Goal: Task Accomplishment & Management: Complete application form

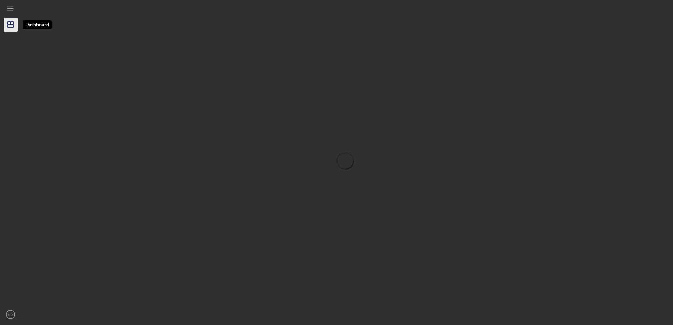
click at [9, 26] on icon "Icon/Dashboard" at bounding box center [11, 25] width 18 height 18
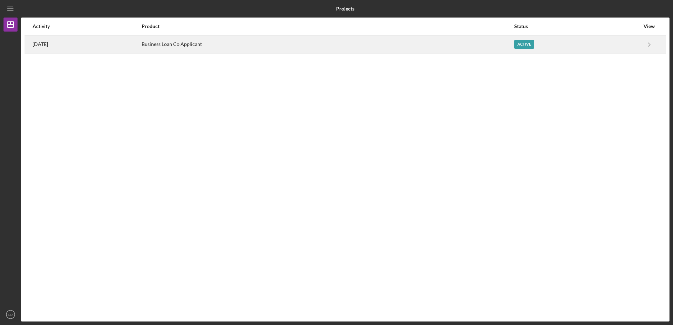
click at [527, 43] on div "Active" at bounding box center [524, 44] width 20 height 9
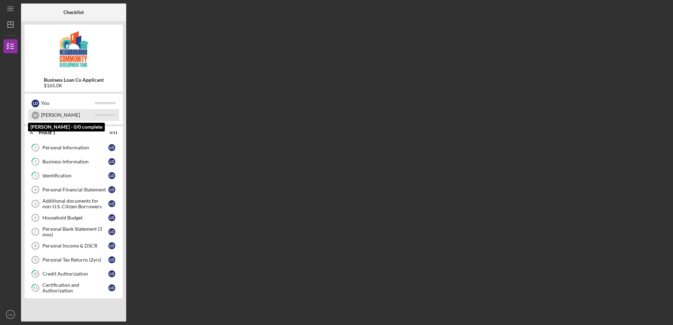
click at [46, 116] on div "[PERSON_NAME]" at bounding box center [68, 115] width 54 height 12
click at [61, 145] on div "Personal Information" at bounding box center [75, 148] width 66 height 6
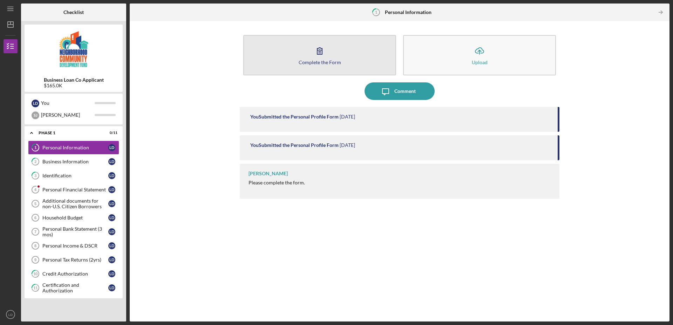
click at [326, 60] on div "Complete the Form" at bounding box center [320, 62] width 42 height 5
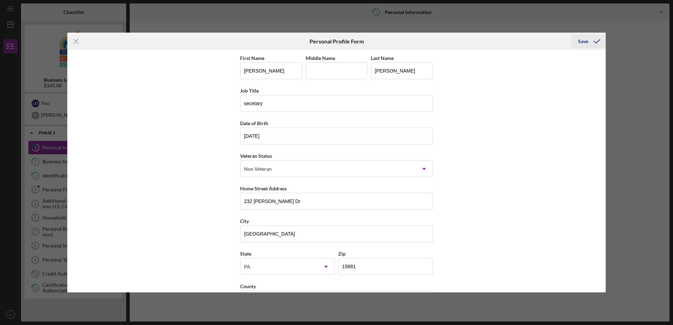
click at [582, 41] on div "Save" at bounding box center [583, 41] width 10 height 14
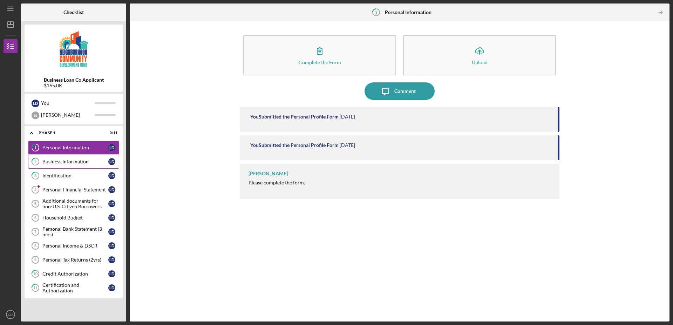
click at [69, 161] on div "Business Information" at bounding box center [75, 162] width 66 height 6
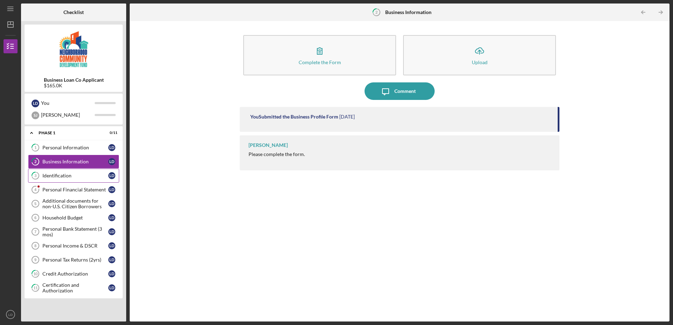
click at [68, 177] on div "Identification" at bounding box center [75, 176] width 66 height 6
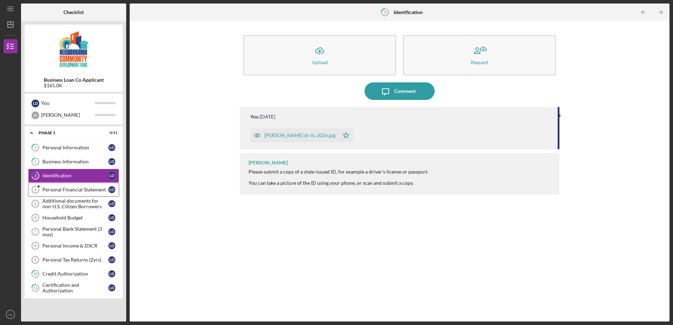
click at [66, 189] on div "Personal Financial Statement" at bounding box center [75, 190] width 66 height 6
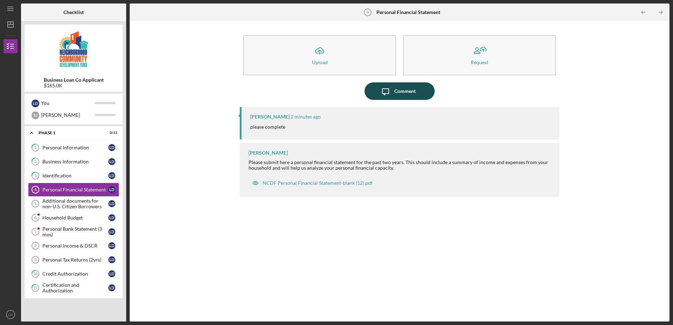
click at [391, 91] on icon "Icon/Message" at bounding box center [386, 91] width 18 height 18
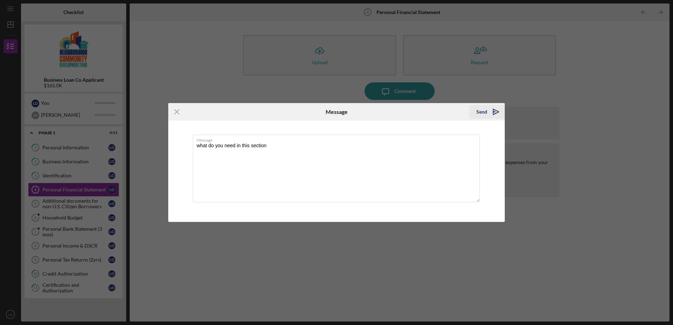
type textarea "what do you need in this section"
click at [486, 111] on div "Send" at bounding box center [481, 112] width 11 height 14
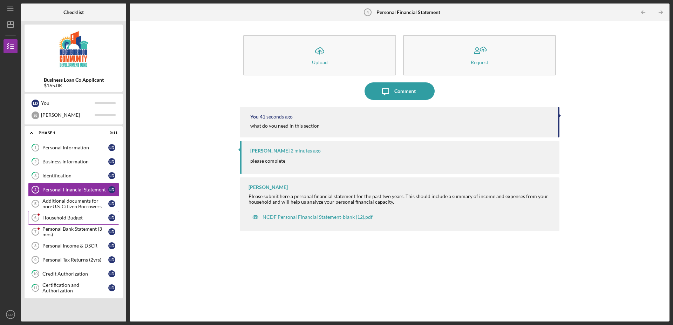
click at [50, 219] on div "Household Budget" at bounding box center [75, 218] width 66 height 6
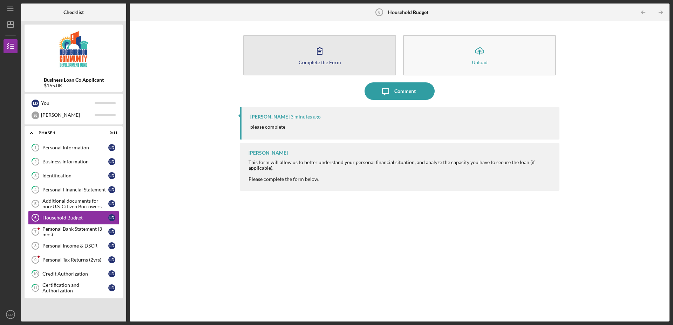
click at [319, 56] on icon "button" at bounding box center [320, 51] width 18 height 18
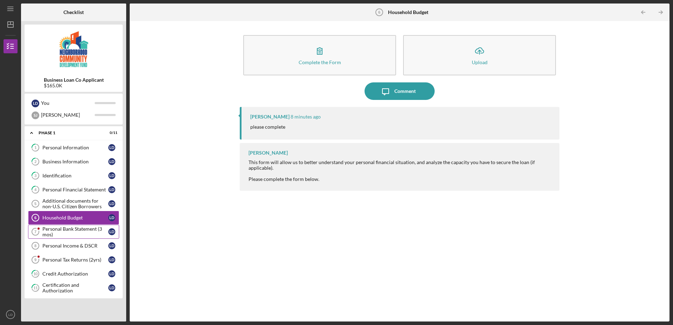
click at [60, 230] on div "Personal Bank Statement (3 mos)" at bounding box center [75, 231] width 66 height 11
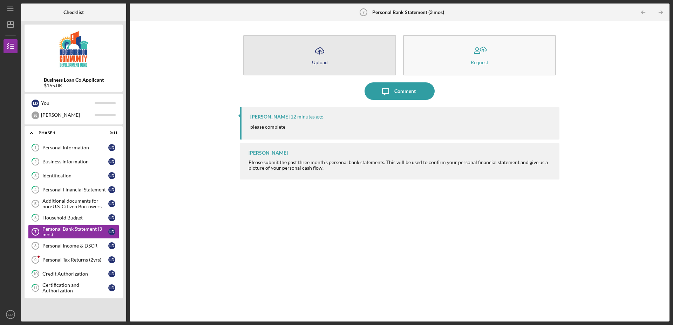
click at [325, 55] on icon "Icon/Upload" at bounding box center [320, 51] width 18 height 18
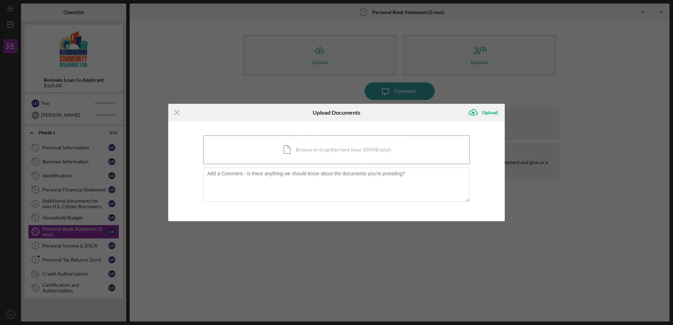
click at [338, 149] on div "Icon/Document Browse or drag files here (max 100MB total) Tap to choose files o…" at bounding box center [336, 149] width 266 height 29
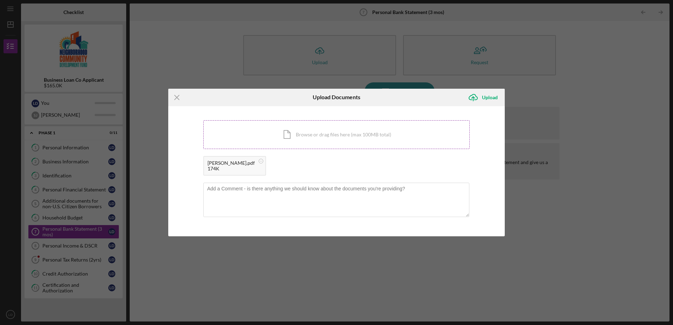
click at [292, 133] on div "Icon/Document Browse or drag files here (max 100MB total) Tap to choose files o…" at bounding box center [336, 134] width 266 height 29
click at [304, 134] on div "Icon/Document Browse or drag files here (max 100MB total) Tap to choose files o…" at bounding box center [336, 134] width 266 height 29
click at [488, 96] on div "Upload" at bounding box center [490, 97] width 16 height 14
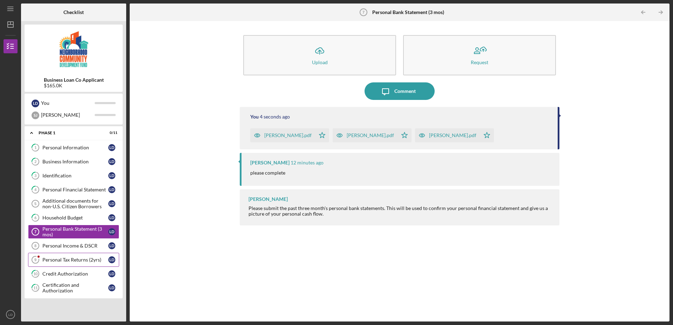
click at [63, 260] on div "Personal Tax Returns (2yrs)" at bounding box center [75, 260] width 66 height 6
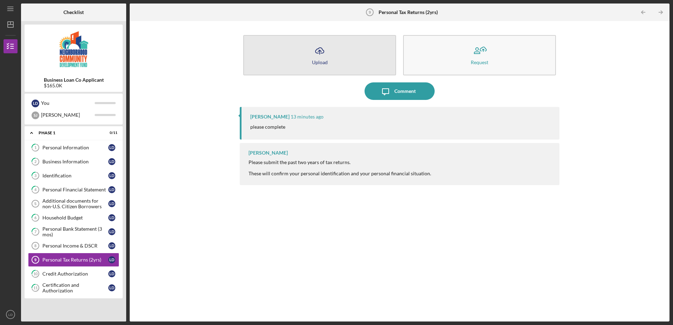
click at [325, 58] on icon "Icon/Upload" at bounding box center [320, 51] width 18 height 18
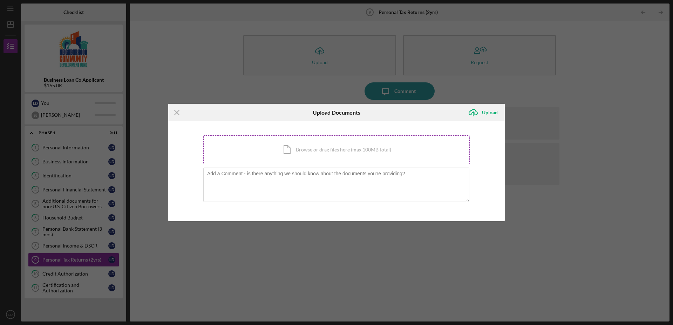
click at [317, 151] on div "Icon/Document Browse or drag files here (max 100MB total) Tap to choose files o…" at bounding box center [336, 149] width 266 height 29
click at [50, 189] on div "Icon/Menu Close Upload Documents Icon/Upload Upload You're uploading documents …" at bounding box center [336, 162] width 673 height 325
click at [175, 112] on icon "Icon/Menu Close" at bounding box center [177, 113] width 18 height 18
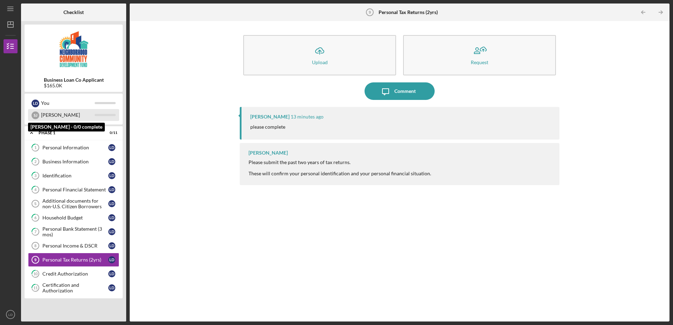
click at [46, 116] on div "[PERSON_NAME]" at bounding box center [68, 115] width 54 height 12
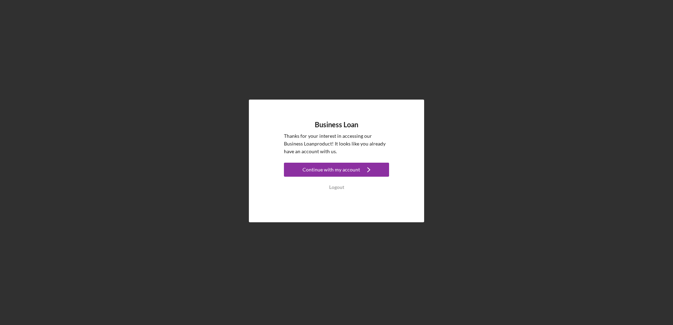
click at [342, 167] on div "Continue with my account" at bounding box center [330, 170] width 57 height 14
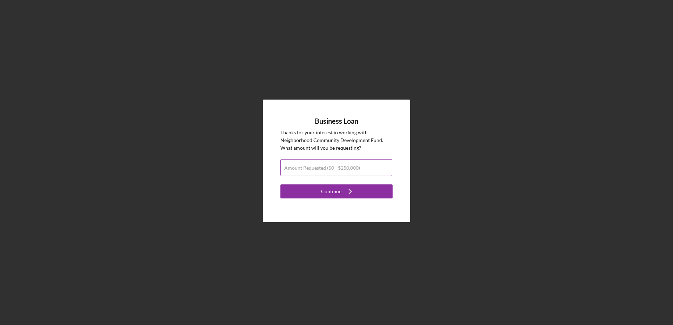
click at [319, 167] on label "Amount Requested ($0 - $250,000)" at bounding box center [322, 168] width 76 height 6
click at [319, 167] on input "Amount Requested ($0 - $250,000)" at bounding box center [336, 167] width 112 height 17
type input "$165,000"
click at [324, 191] on div "Continue" at bounding box center [331, 191] width 20 height 14
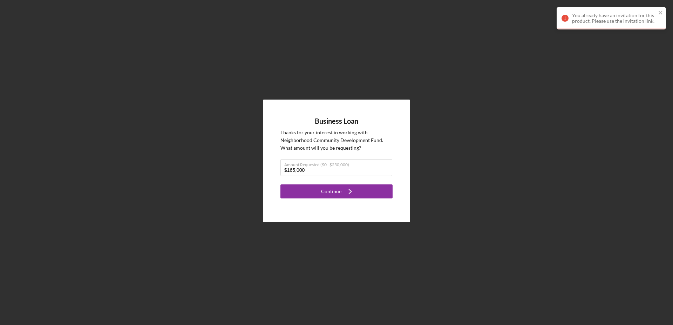
click at [590, 20] on div "You already have an invitation for this product. Please use the invitation link." at bounding box center [614, 18] width 84 height 11
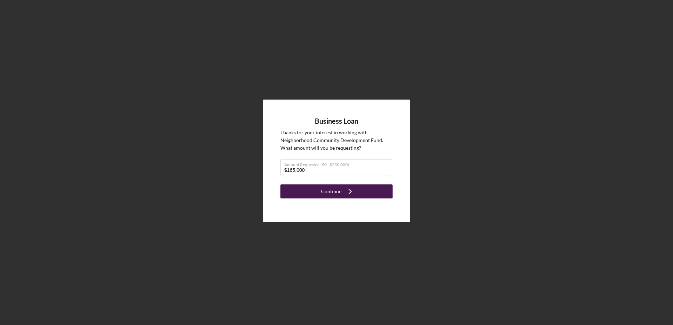
click at [326, 189] on div "Continue" at bounding box center [331, 191] width 20 height 14
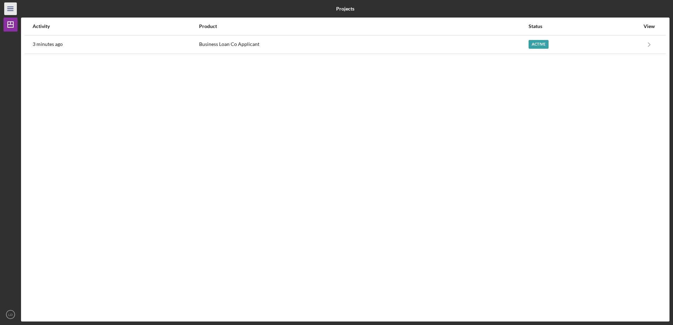
click at [10, 8] on icon "Icon/Menu" at bounding box center [11, 9] width 16 height 16
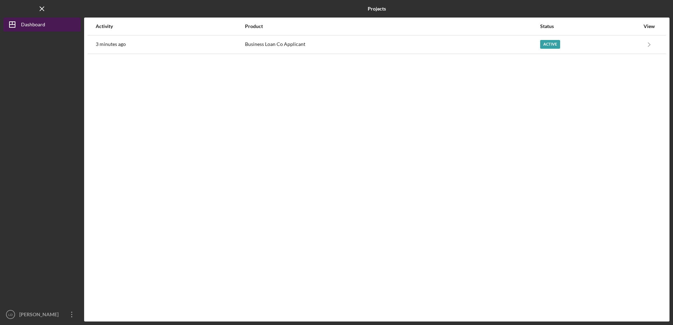
click at [30, 23] on div "Dashboard" at bounding box center [33, 26] width 24 height 16
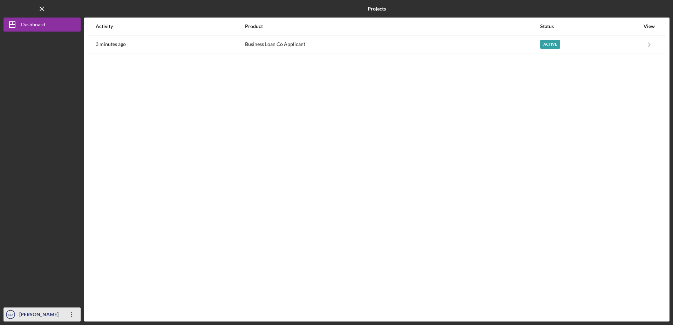
click at [24, 317] on div "Linda Dudley" at bounding box center [41, 315] width 46 height 16
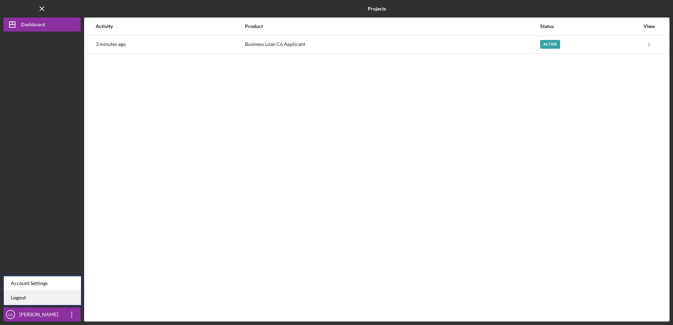
click at [23, 299] on link "Logout" at bounding box center [42, 297] width 77 height 14
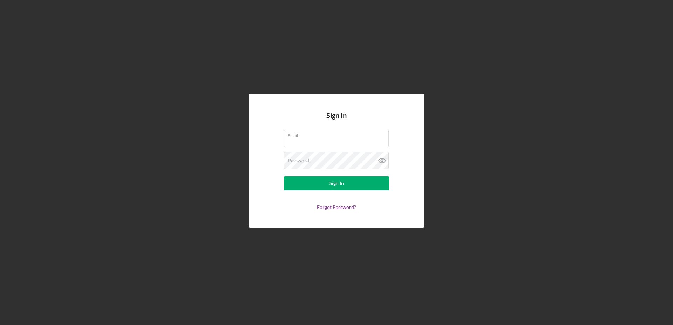
click at [468, 208] on div "Sign In Email Password Sign In Forgot Password?" at bounding box center [337, 160] width 666 height 321
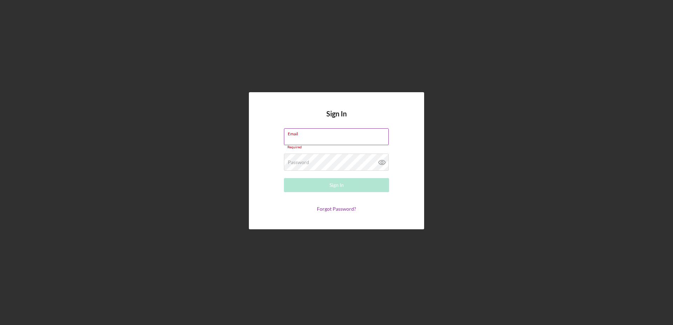
click at [317, 138] on input "Email" at bounding box center [336, 136] width 105 height 17
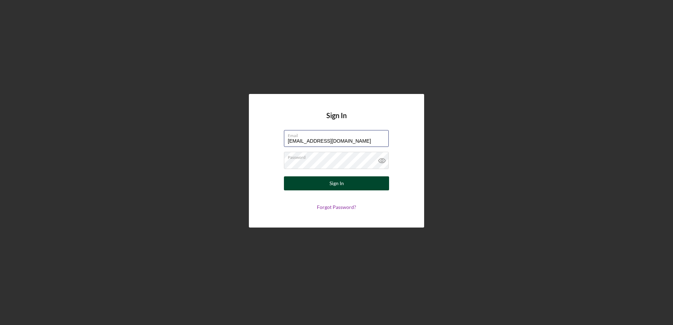
type input "rothmanawningco@verizon.net"
click at [331, 183] on div "Sign In" at bounding box center [336, 183] width 14 height 14
